Goal: Find specific page/section: Find specific page/section

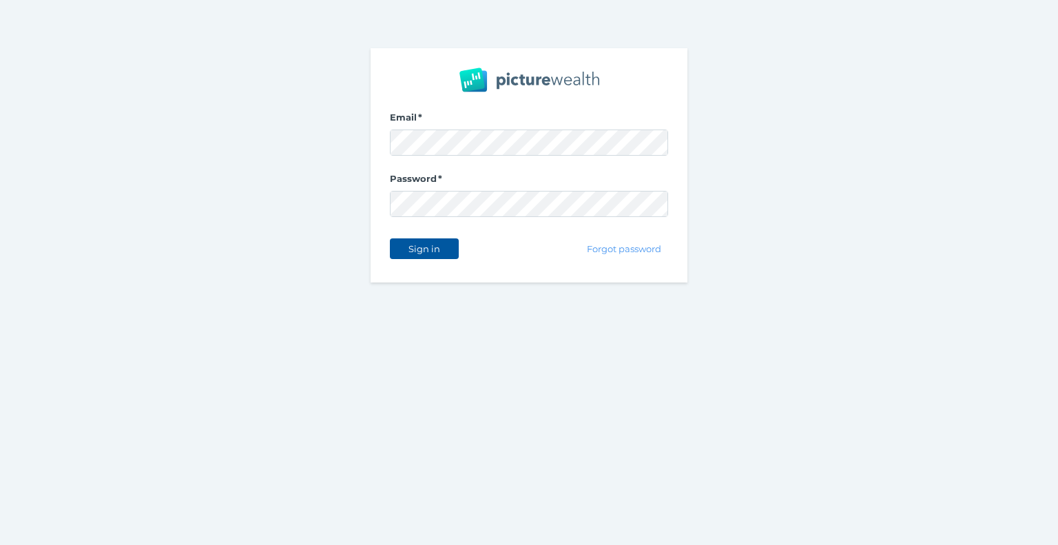
click at [442, 249] on span "Sign in" at bounding box center [423, 248] width 43 height 11
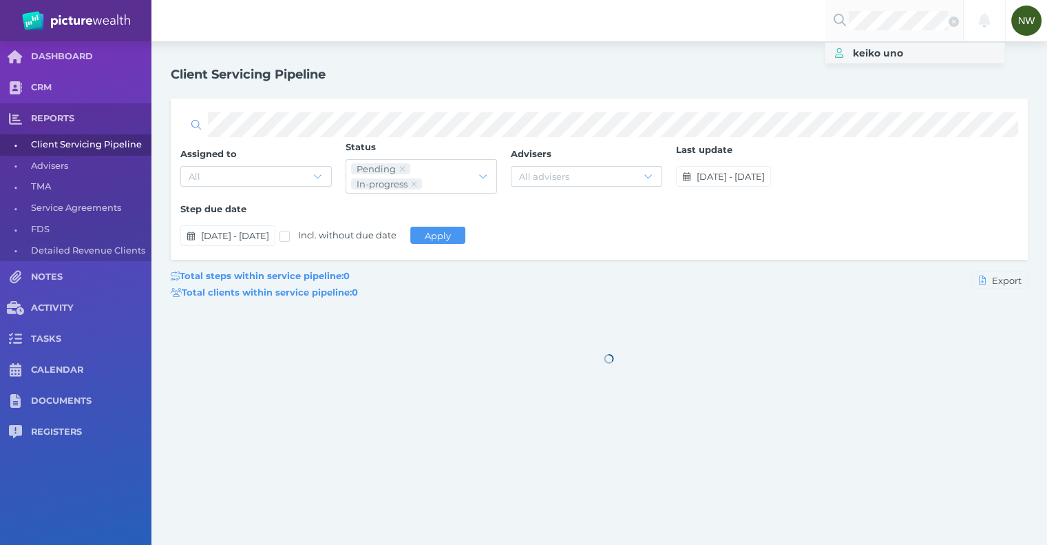
click at [879, 49] on span "keiko uno" at bounding box center [878, 53] width 50 height 12
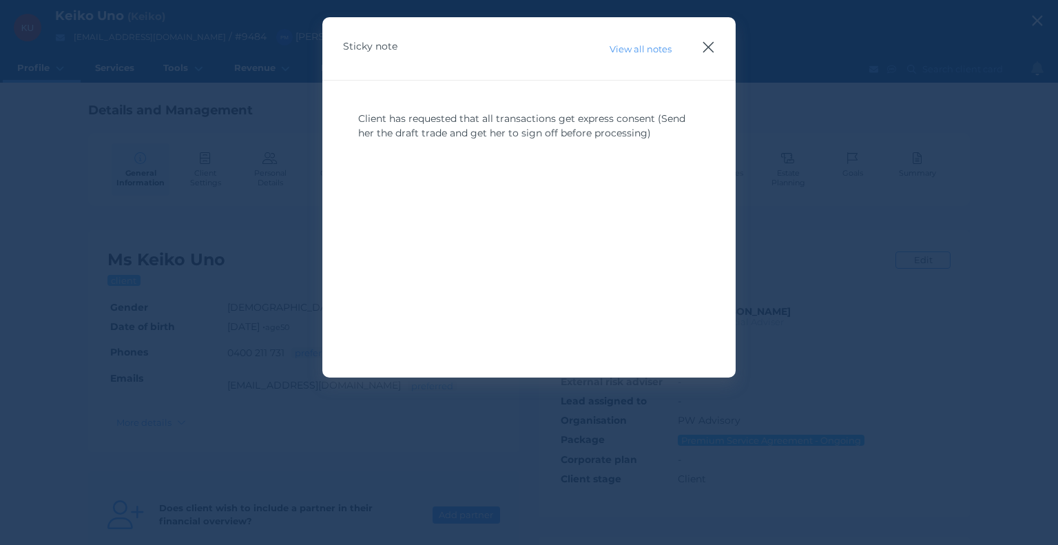
click at [708, 48] on icon "button" at bounding box center [708, 47] width 11 height 11
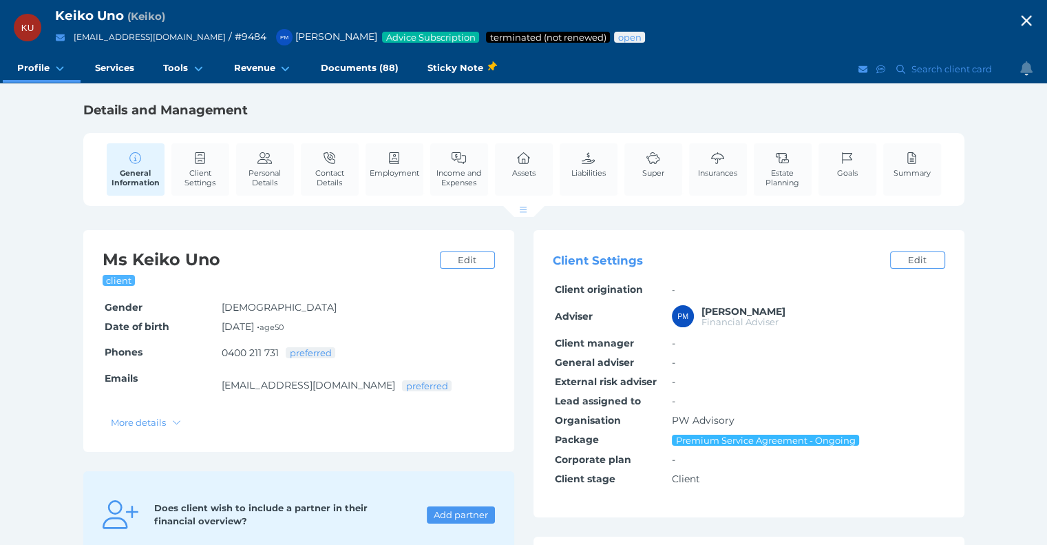
click at [543, 111] on h1 "Details and Management" at bounding box center [523, 110] width 881 height 17
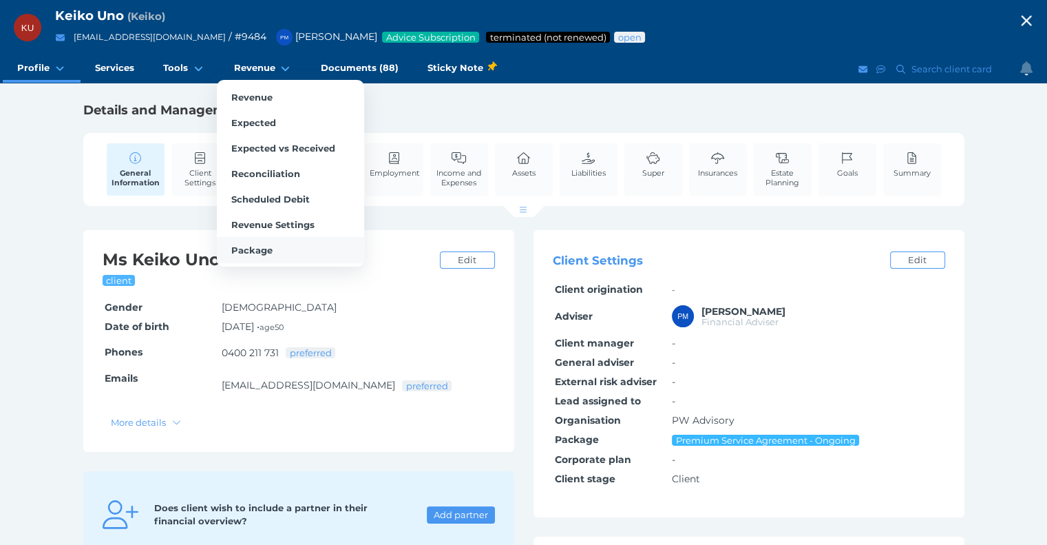
click at [257, 244] on span "Package" at bounding box center [251, 249] width 41 height 11
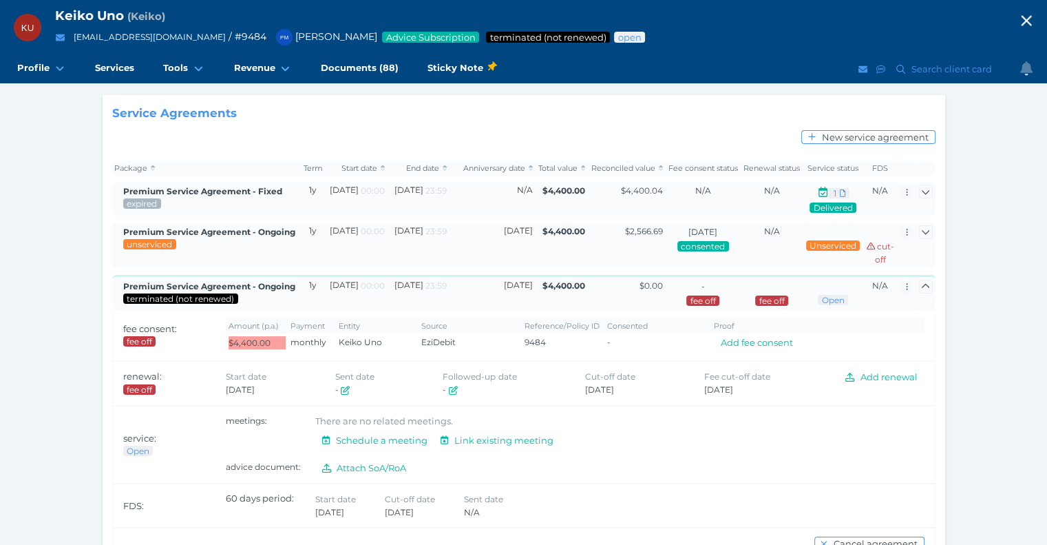
scroll to position [116, 0]
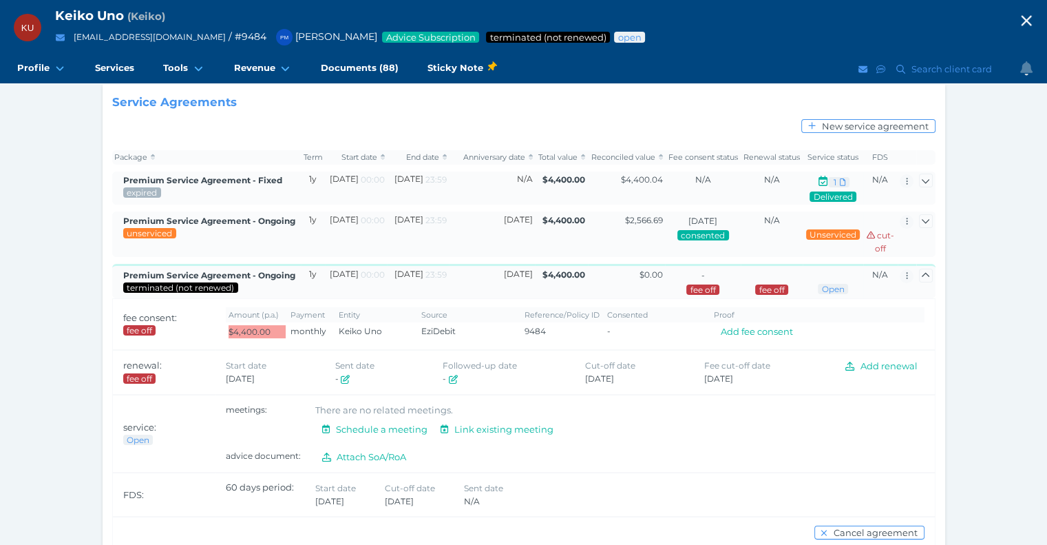
click at [535, 280] on td "$4,400.00" at bounding box center [561, 281] width 52 height 34
